Goal: Information Seeking & Learning: Learn about a topic

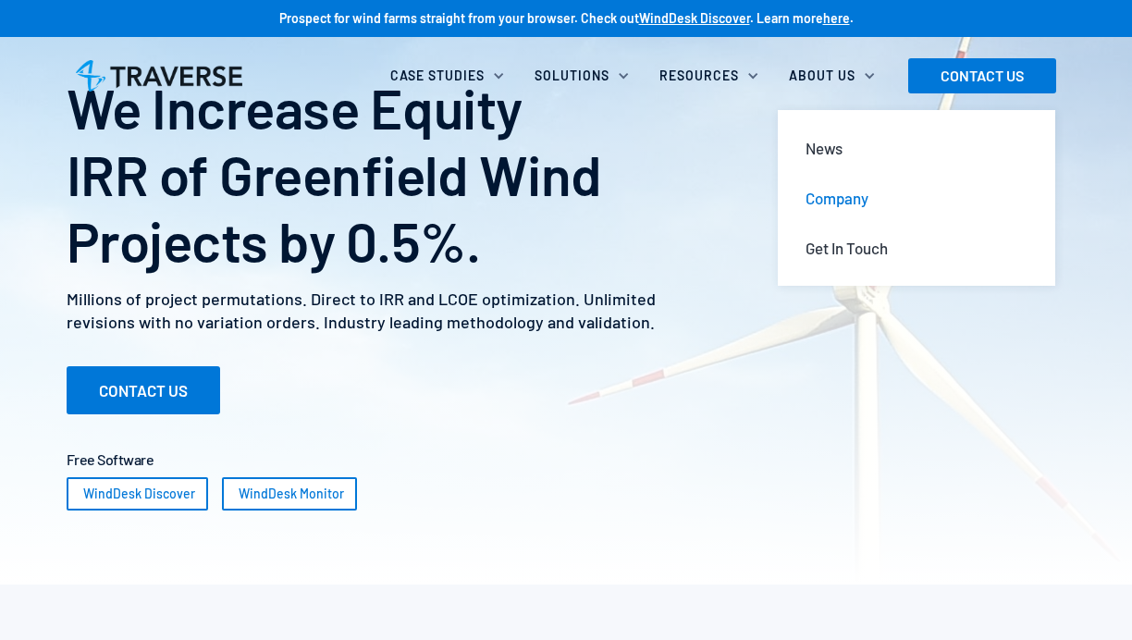
click at [822, 190] on div "Company" at bounding box center [836, 198] width 63 height 20
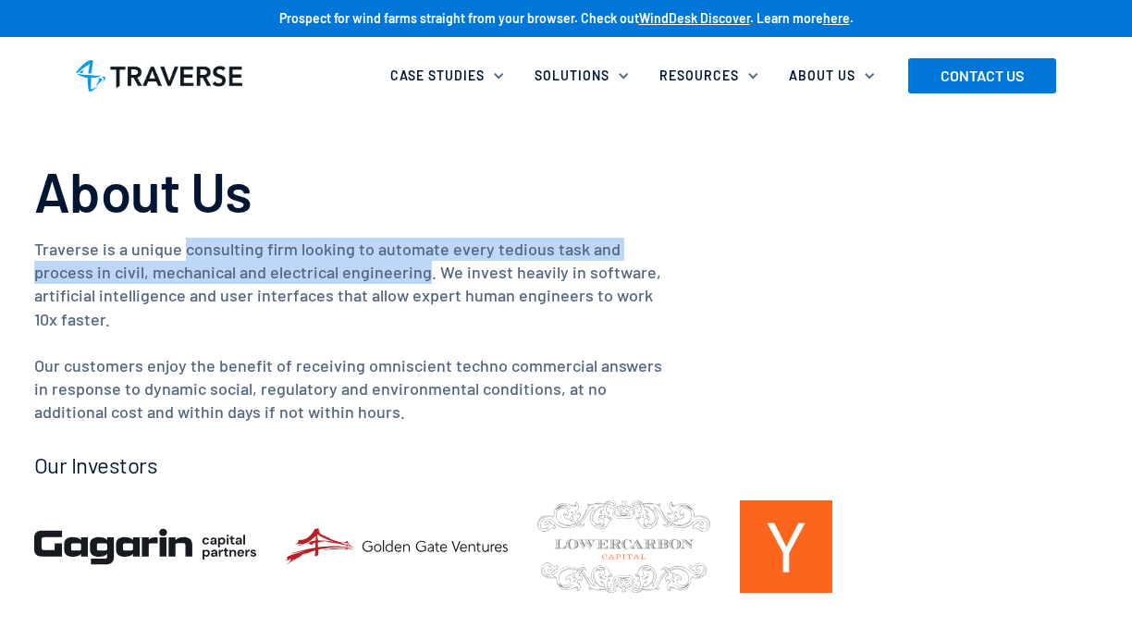
drag, startPoint x: 180, startPoint y: 253, endPoint x: 423, endPoint y: 263, distance: 242.4
click at [423, 263] on p "Traverse is a unique consulting firm looking to automate every tedious task and…" at bounding box center [348, 331] width 629 height 187
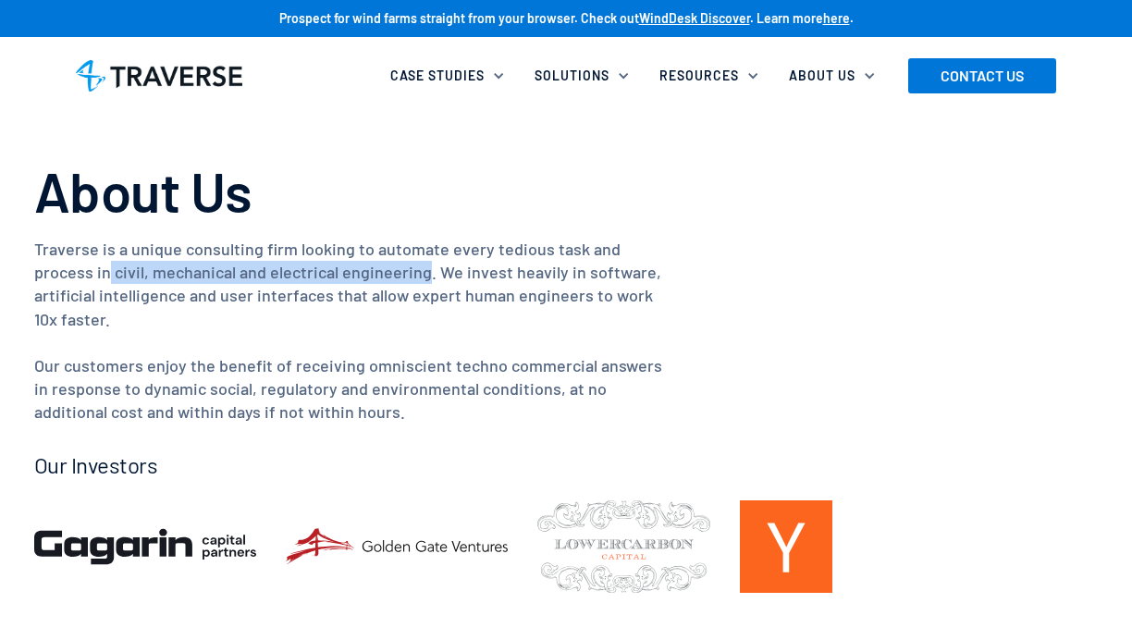
drag, startPoint x: 109, startPoint y: 273, endPoint x: 422, endPoint y: 265, distance: 312.6
click at [422, 265] on p "Traverse is a unique consulting firm looking to automate every tedious task and…" at bounding box center [348, 331] width 629 height 187
copy p "civil, mechanical and electrical engineering"
click at [496, 167] on h1 "About Us" at bounding box center [566, 190] width 1064 height 67
click at [307, 214] on h1 "About Us" at bounding box center [566, 190] width 1064 height 67
